Goal: Transaction & Acquisition: Purchase product/service

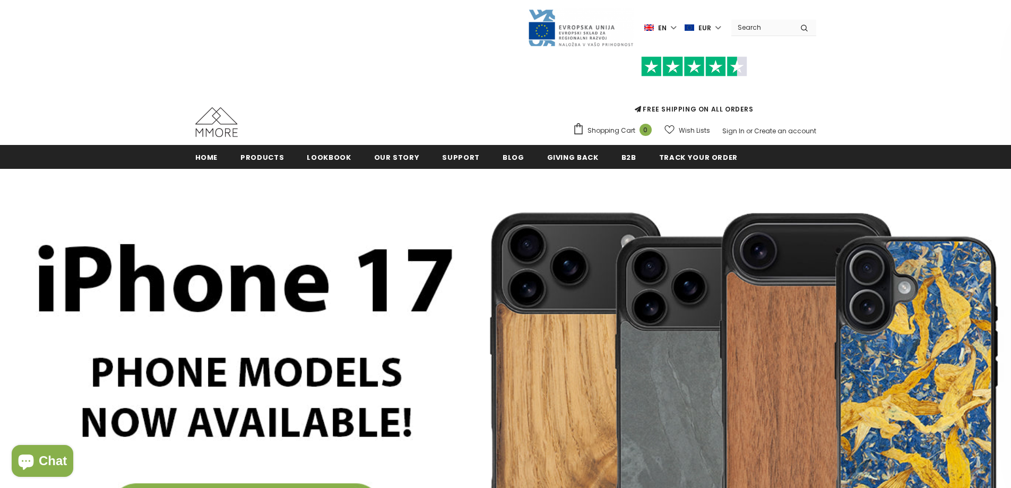
click at [106, 103] on div "Trending iPhone [GEOGRAPHIC_DATA]" at bounding box center [505, 72] width 1011 height 145
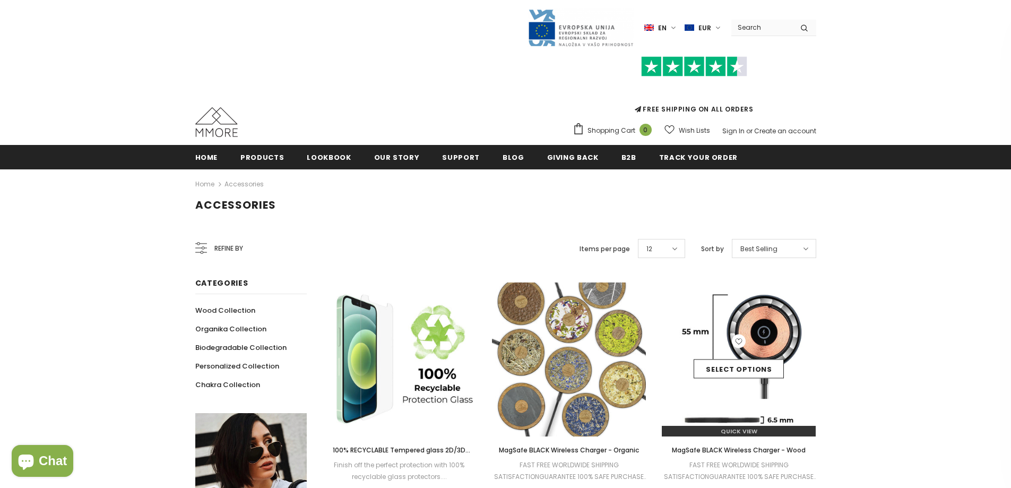
click at [705, 324] on img at bounding box center [739, 359] width 154 height 154
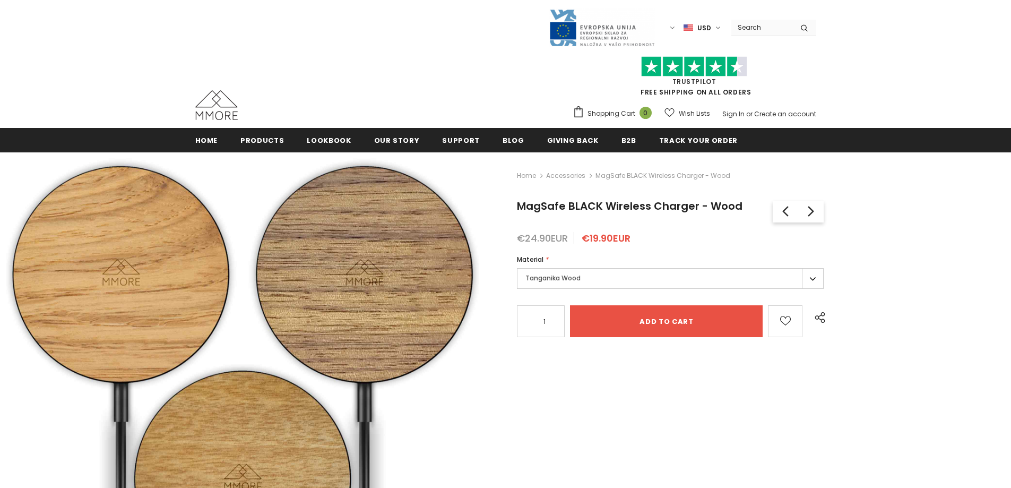
click at [556, 283] on label "Tanganika Wood" at bounding box center [670, 278] width 307 height 21
click at [626, 278] on label "Tanganika Wood" at bounding box center [670, 278] width 307 height 21
click at [959, 247] on div "Home Accessories MagSafe BLACK Wireless Charger - Wood MagSafe BLACK Wireless C…" at bounding box center [748, 402] width 526 height 501
click at [413, 34] on div "Language Currency USD USD EUR GBP CHF" at bounding box center [505, 27] width 621 height 39
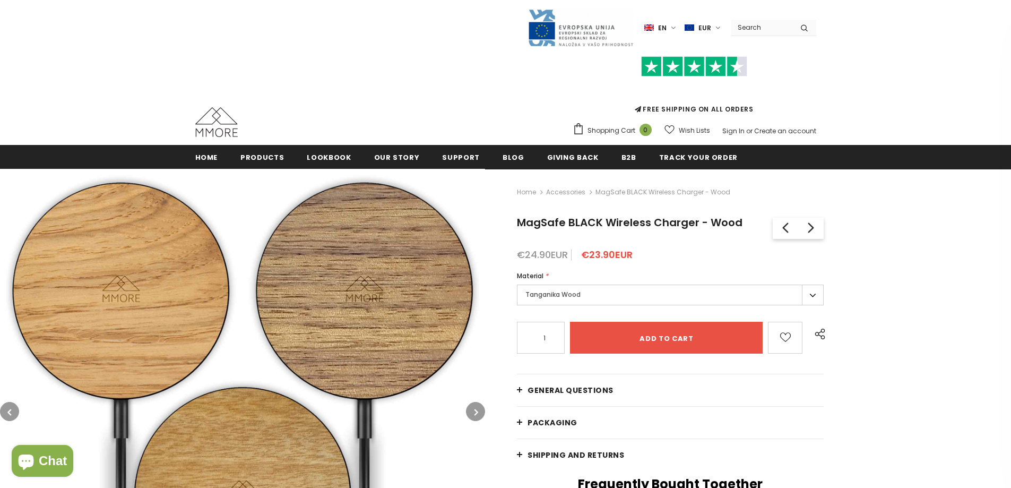
type input "0"
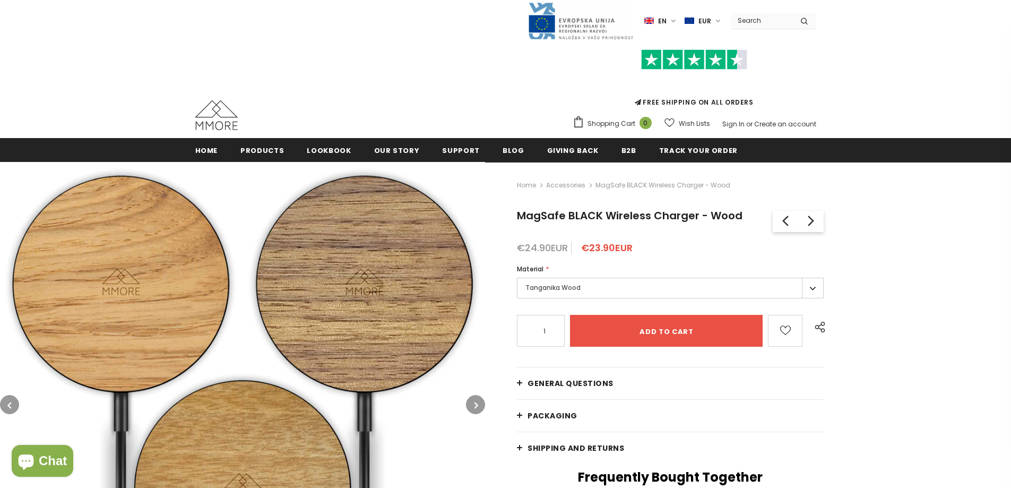
scroll to position [53, 0]
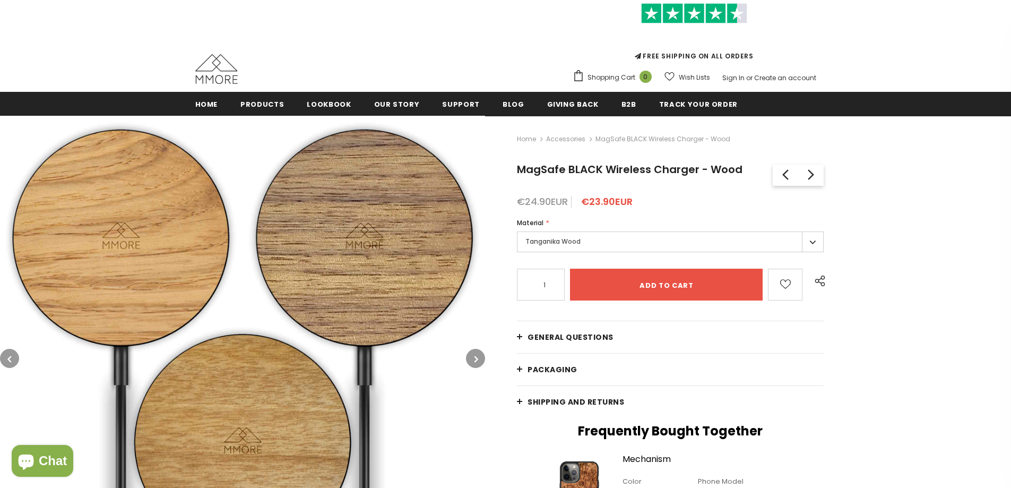
click at [609, 239] on label "Tanganika Wood" at bounding box center [670, 241] width 307 height 21
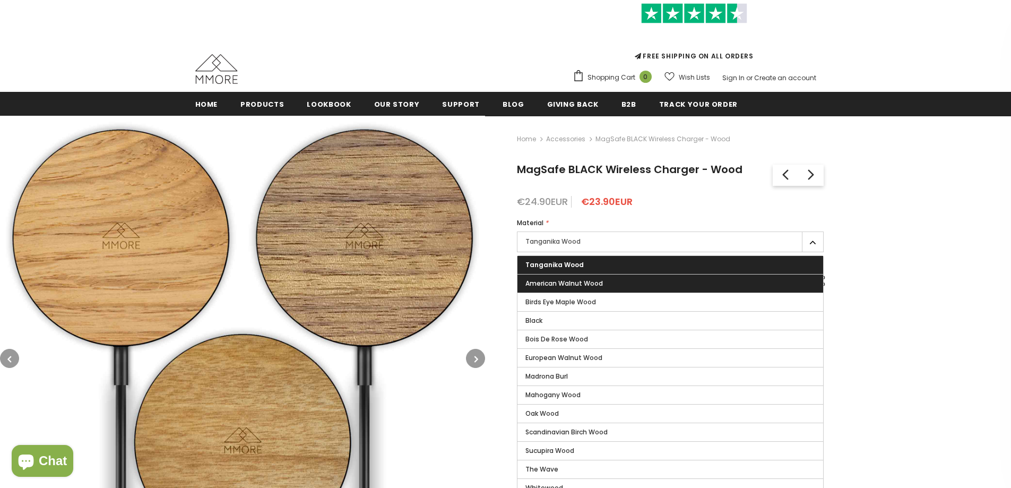
click at [591, 285] on span "American Walnut Wood" at bounding box center [563, 283] width 77 height 9
click at [0, 0] on input "American Walnut Wood" at bounding box center [0, 0] width 0 height 0
